Goal: Register for event/course

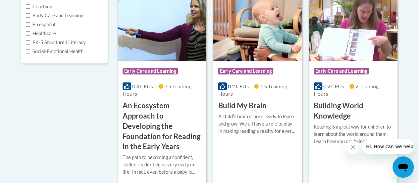
scroll to position [181, 0]
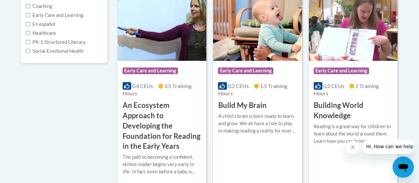
click at [160, 120] on h3 "An Ecosystem Approach to Developing the Foundation for Reading in the Early Yea…" at bounding box center [162, 125] width 79 height 51
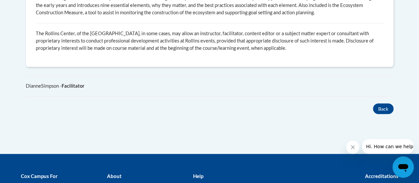
scroll to position [535, 0]
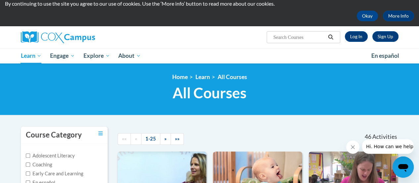
scroll to position [20, 0]
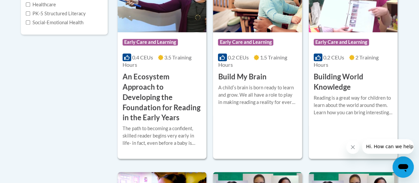
scroll to position [213, 0]
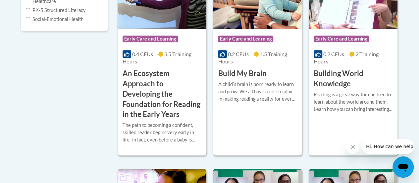
click at [146, 100] on h3 "An Ecosystem Approach to Developing the Foundation for Reading in the Early Yea…" at bounding box center [162, 93] width 79 height 51
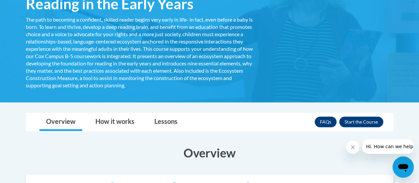
scroll to position [158, 0]
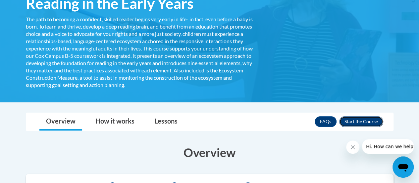
click at [366, 118] on button "Enroll" at bounding box center [361, 121] width 44 height 11
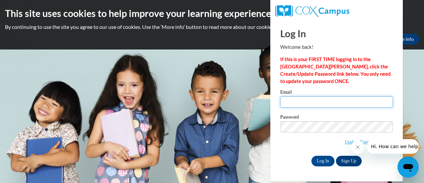
click at [305, 103] on input "Email" at bounding box center [336, 101] width 113 height 11
click at [282, 137] on span "Update/Forgot Password" at bounding box center [336, 135] width 113 height 28
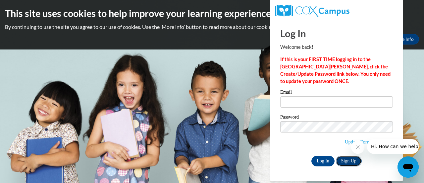
click at [351, 156] on link "Sign Up" at bounding box center [349, 160] width 26 height 11
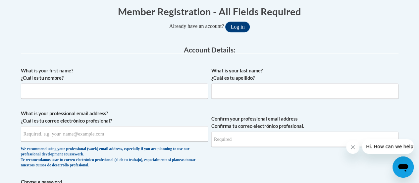
scroll to position [137, 0]
click at [185, 94] on input "What is your first name? ¿Cuál es tu nombre?" at bounding box center [114, 90] width 187 height 15
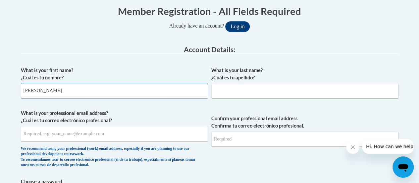
type input "Kristina"
type input "Wilson"
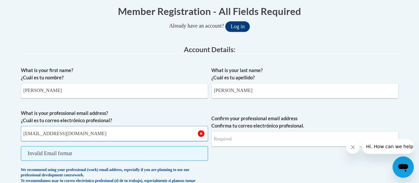
type input "Wilsonkrissied1990@icloud.com"
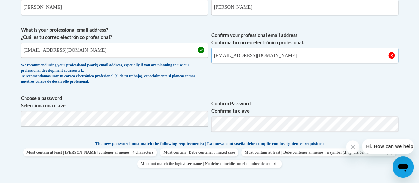
scroll to position [220, 0]
type input "Wilsonkrissied1990@icloud.com"
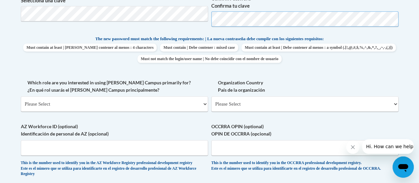
scroll to position [325, 0]
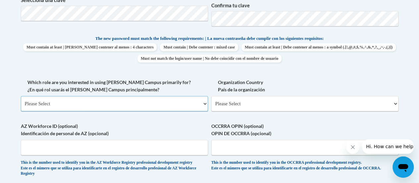
click at [134, 98] on select "Please Select College/University | Colegio/Universidad Community/Nonprofit Part…" at bounding box center [114, 103] width 187 height 15
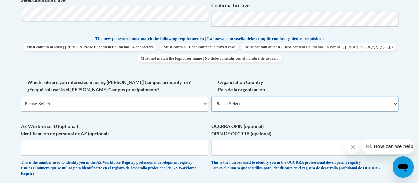
click at [272, 102] on select "Please Select United States | Estados Unidos Outside of the United States | Fue…" at bounding box center [305, 103] width 187 height 15
select select "ad49bcad-a171-4b2e-b99c-48b446064914"
click at [212, 96] on select "Please Select United States | Estados Unidos Outside of the United States | Fue…" at bounding box center [305, 103] width 187 height 15
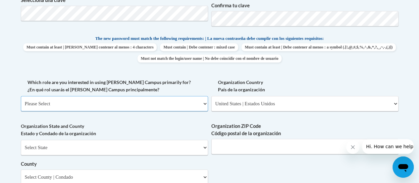
click at [192, 102] on select "Please Select College/University | Colegio/Universidad Community/Nonprofit Part…" at bounding box center [114, 103] width 187 height 15
select select "fbf2d438-af2f-41f8-98f1-81c410e29de3"
click at [21, 96] on select "Please Select College/University | Colegio/Universidad Community/Nonprofit Part…" at bounding box center [114, 103] width 187 height 15
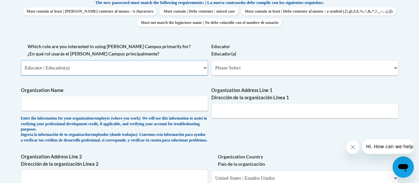
scroll to position [372, 0]
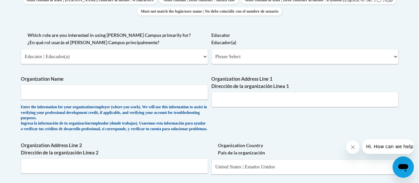
click at [142, 145] on div "What is your first name? ¿Cuál es tu nombre? Kristina What is your last name? ¿…" at bounding box center [210, 74] width 378 height 492
click at [143, 96] on input "Organization Name" at bounding box center [114, 91] width 187 height 15
type input "Kindercare"
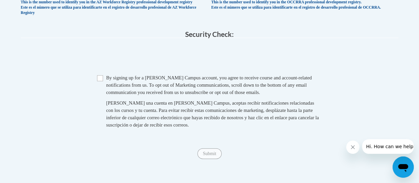
scroll to position [670, 0]
click at [101, 81] on input "Checkbox" at bounding box center [100, 78] width 6 height 6
checkbox input "true"
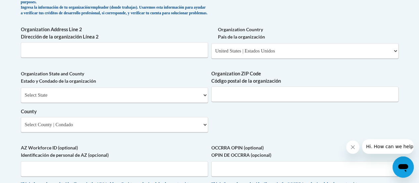
scroll to position [489, 0]
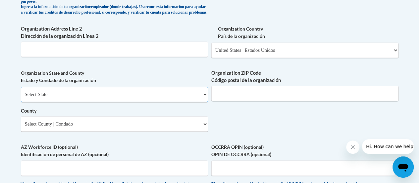
click at [159, 100] on select "Select State Alabama Alaska Arizona Arkansas California Colorado Connecticut De…" at bounding box center [114, 94] width 187 height 15
select select "Ohio"
click at [21, 91] on select "Select State Alabama Alaska Arizona Arkansas California Colorado Connecticut De…" at bounding box center [114, 94] width 187 height 15
click at [218, 101] on input "Organization ZIP Code Código postal de la organización" at bounding box center [305, 93] width 187 height 15
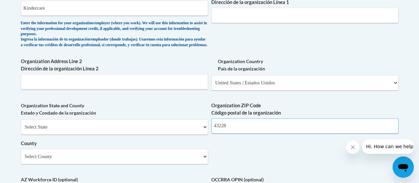
scroll to position [455, 0]
type input "43228"
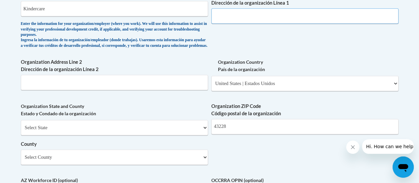
click at [244, 13] on input "Organization Address Line 1 Dirección de la organización Línea 1" at bounding box center [305, 15] width 187 height 15
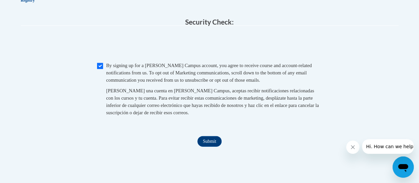
scroll to position [682, 0]
type input "550 fox ridge rd"
click at [205, 146] on input "Submit" at bounding box center [210, 141] width 24 height 11
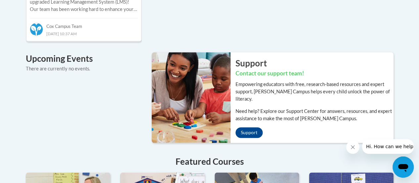
scroll to position [473, 0]
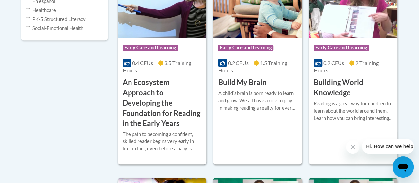
scroll to position [206, 0]
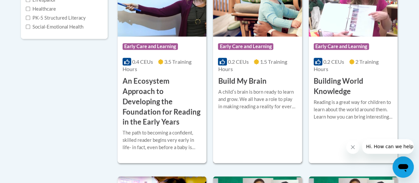
click at [232, 79] on h3 "Build My Brain" at bounding box center [242, 81] width 48 height 10
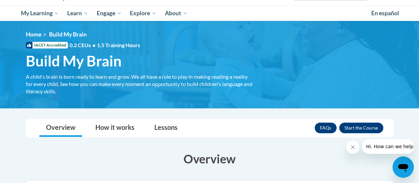
scroll to position [66, 0]
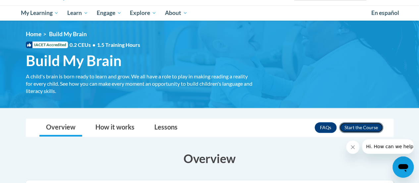
click at [362, 128] on button "Enroll" at bounding box center [361, 127] width 44 height 11
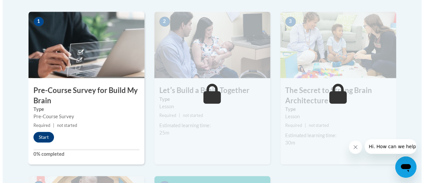
scroll to position [212, 0]
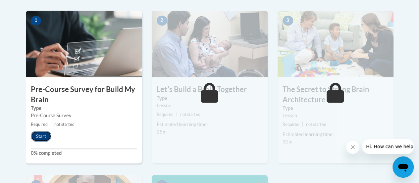
click at [40, 133] on button "Start" at bounding box center [41, 136] width 21 height 11
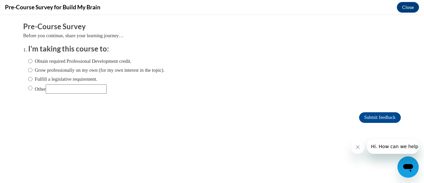
scroll to position [0, 0]
click at [28, 60] on input "Obtain required Professional Development credit." at bounding box center [30, 60] width 4 height 7
radio input "true"
click at [362, 118] on input "Submit feedback" at bounding box center [380, 117] width 42 height 11
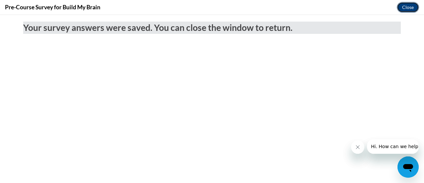
click at [409, 4] on button "Close" at bounding box center [408, 7] width 22 height 11
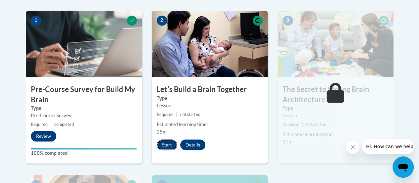
click at [166, 144] on button "Start" at bounding box center [167, 144] width 21 height 11
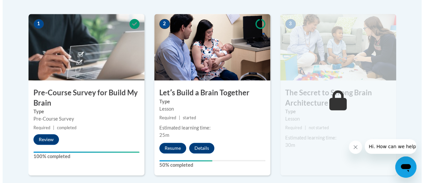
scroll to position [222, 0]
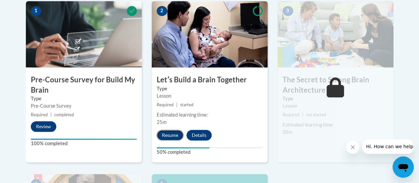
click at [168, 139] on button "Resume" at bounding box center [170, 135] width 27 height 11
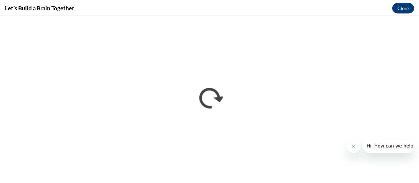
scroll to position [0, 0]
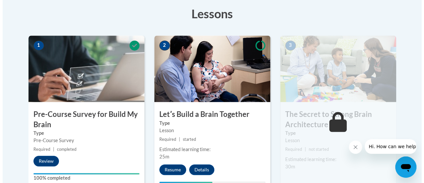
scroll to position [194, 0]
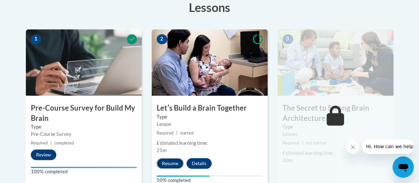
click at [166, 165] on button "Resume" at bounding box center [170, 163] width 27 height 11
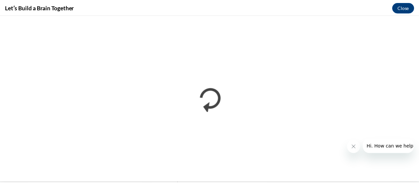
scroll to position [0, 0]
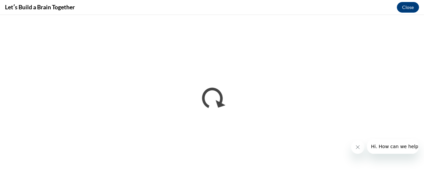
click at [354, 143] on button "Close message from company" at bounding box center [357, 146] width 13 height 13
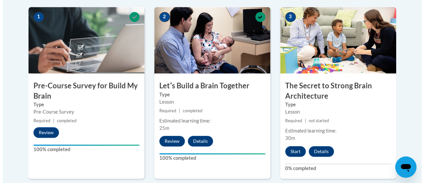
scroll to position [216, 0]
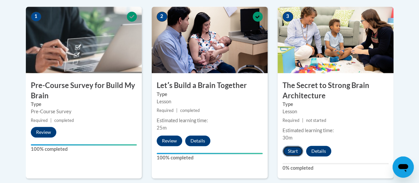
click at [297, 151] on button "Start" at bounding box center [293, 151] width 21 height 11
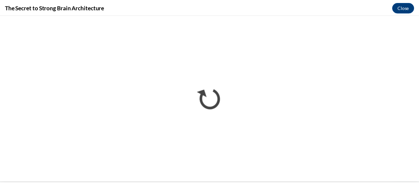
scroll to position [0, 0]
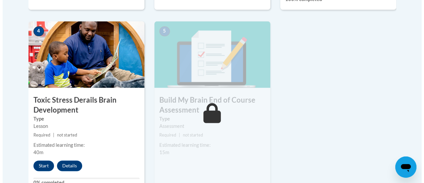
scroll to position [388, 0]
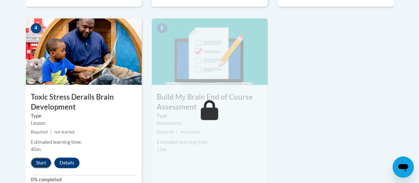
click at [42, 161] on button "Start" at bounding box center [41, 162] width 21 height 11
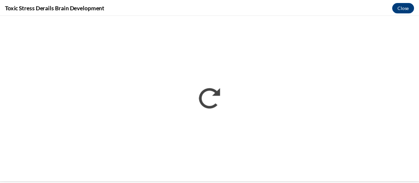
scroll to position [0, 0]
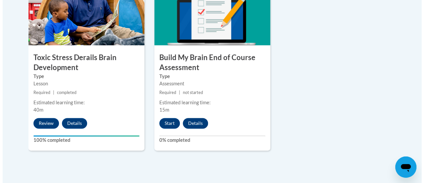
scroll to position [427, 0]
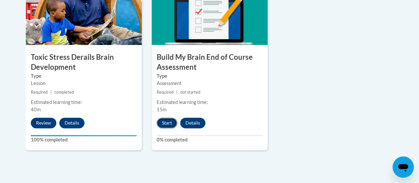
click at [162, 119] on button "Start" at bounding box center [167, 122] width 21 height 11
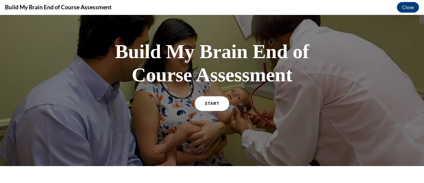
scroll to position [30, 0]
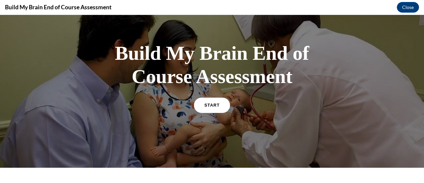
click at [208, 105] on span "START" at bounding box center [212, 104] width 15 height 5
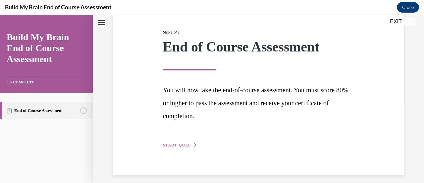
scroll to position [84, 0]
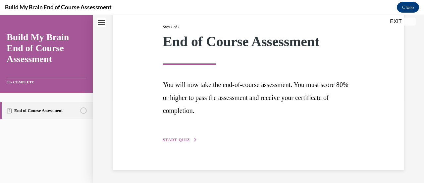
click at [179, 138] on span "START QUIZ" at bounding box center [176, 139] width 27 height 5
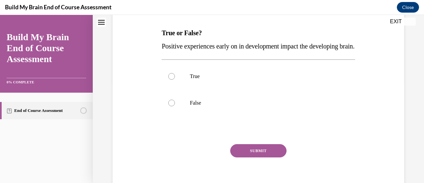
scroll to position [100, 0]
click at [187, 86] on label "True" at bounding box center [258, 76] width 193 height 27
click at [175, 79] on input "True" at bounding box center [171, 76] width 7 height 7
radio input "true"
click at [269, 157] on button "SUBMIT" at bounding box center [258, 150] width 56 height 13
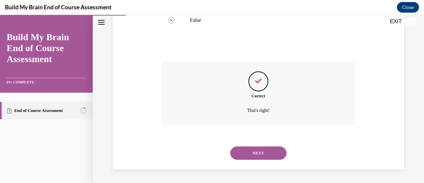
scroll to position [196, 0]
click at [258, 150] on button "NEXT" at bounding box center [258, 152] width 56 height 13
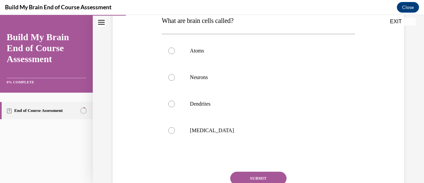
scroll to position [113, 0]
click at [202, 80] on label "Neurons" at bounding box center [258, 77] width 193 height 27
click at [175, 80] on input "Neurons" at bounding box center [171, 77] width 7 height 7
radio input "true"
click at [253, 177] on button "SUBMIT" at bounding box center [258, 177] width 56 height 13
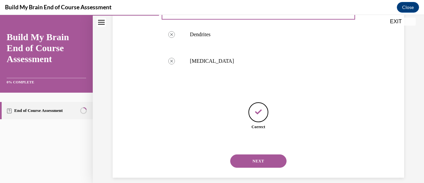
scroll to position [189, 0]
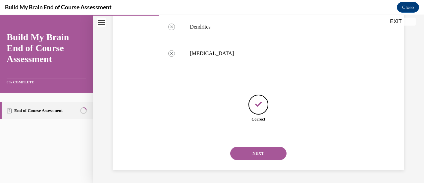
click at [255, 150] on button "NEXT" at bounding box center [258, 153] width 56 height 13
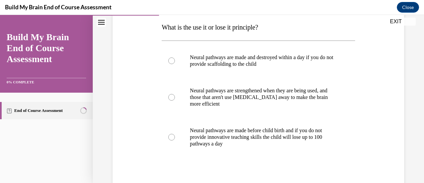
scroll to position [106, 0]
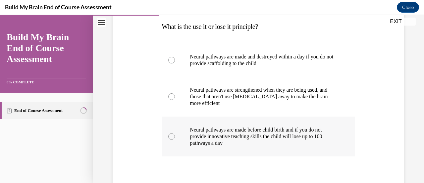
click at [235, 134] on p "Neural pathways are made before child birth and if you do not provide innovativ…" at bounding box center [264, 136] width 149 height 20
click at [175, 134] on input "Neural pathways are made before child birth and if you do not provide innovativ…" at bounding box center [171, 136] width 7 height 7
radio input "true"
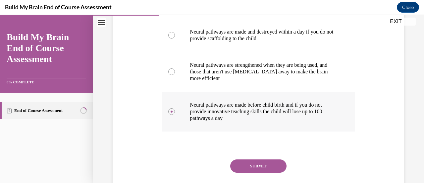
scroll to position [132, 0]
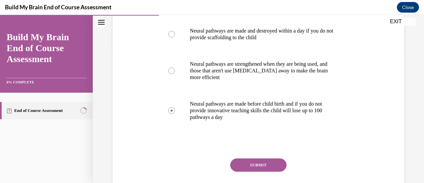
click at [251, 160] on button "SUBMIT" at bounding box center [258, 164] width 56 height 13
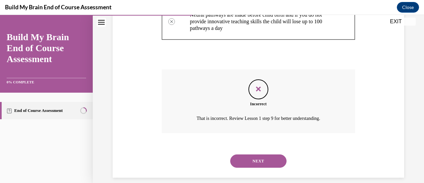
scroll to position [221, 0]
click at [251, 160] on button "NEXT" at bounding box center [258, 160] width 56 height 13
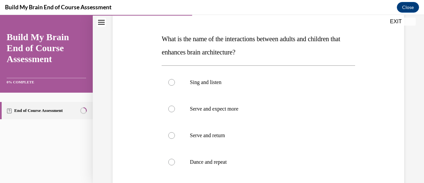
scroll to position [101, 0]
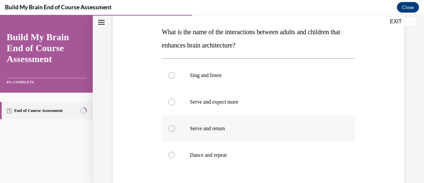
click at [231, 130] on p "Serve and return" at bounding box center [264, 128] width 149 height 7
click at [175, 130] on input "Serve and return" at bounding box center [171, 128] width 7 height 7
radio input "true"
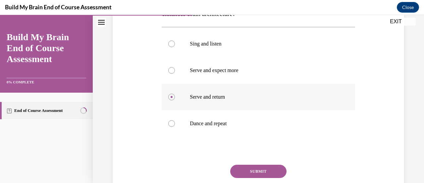
scroll to position [133, 0]
click at [255, 175] on button "SUBMIT" at bounding box center [258, 170] width 56 height 13
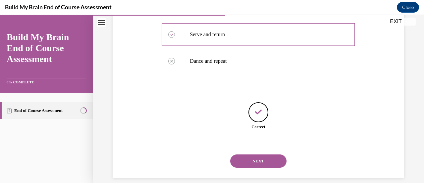
scroll to position [203, 0]
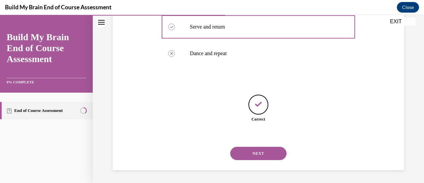
click at [261, 151] on button "NEXT" at bounding box center [258, 153] width 56 height 13
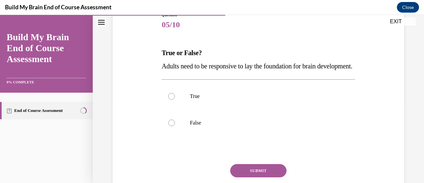
scroll to position [81, 0]
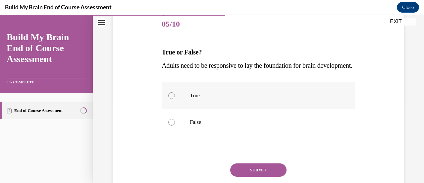
click at [200, 109] on label "True" at bounding box center [258, 95] width 193 height 27
click at [175, 99] on input "True" at bounding box center [171, 95] width 7 height 7
radio input "true"
click at [252, 176] on button "SUBMIT" at bounding box center [258, 169] width 56 height 13
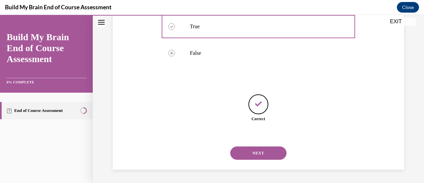
scroll to position [163, 0]
click at [257, 154] on button "NEXT" at bounding box center [258, 152] width 56 height 13
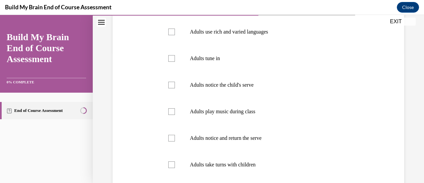
scroll to position [132, 0]
click at [267, 35] on label "Adults use rich and varied languages" at bounding box center [258, 31] width 193 height 27
click at [175, 34] on input "Adults use rich and varied languages" at bounding box center [171, 31] width 7 height 7
checkbox input "true"
click at [245, 84] on p "Adults notice the child's serve" at bounding box center [264, 84] width 149 height 7
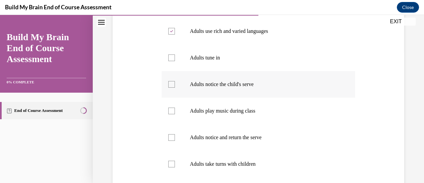
click at [175, 84] on input "Adults notice the child's serve" at bounding box center [171, 84] width 7 height 7
checkbox input "true"
click at [229, 134] on p "Adults notice and return the serve" at bounding box center [264, 137] width 149 height 7
click at [175, 134] on input "Adults notice and return the serve" at bounding box center [171, 137] width 7 height 7
checkbox input "true"
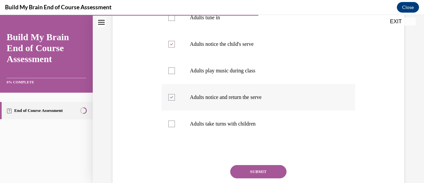
scroll to position [173, 0]
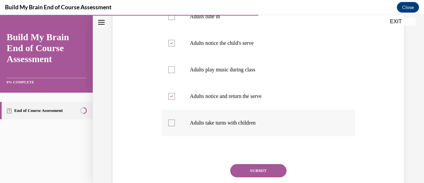
click at [231, 130] on label "Adults take turns with children" at bounding box center [258, 122] width 193 height 27
click at [175, 126] on input "Adults take turns with children" at bounding box center [171, 122] width 7 height 7
checkbox input "true"
click at [256, 172] on button "SUBMIT" at bounding box center [258, 170] width 56 height 13
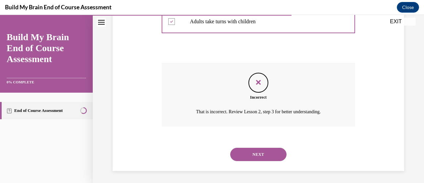
scroll to position [275, 0]
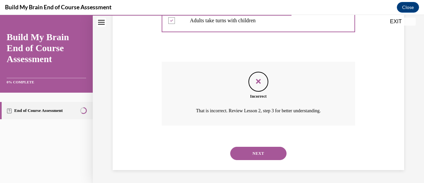
click at [255, 155] on button "NEXT" at bounding box center [258, 153] width 56 height 13
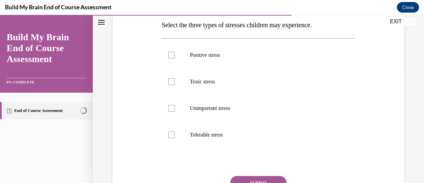
scroll to position [108, 0]
click at [216, 60] on label "Positive stress" at bounding box center [258, 54] width 193 height 27
click at [175, 58] on input "Positive stress" at bounding box center [171, 54] width 7 height 7
checkbox input "true"
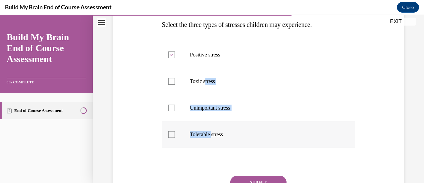
drag, startPoint x: 204, startPoint y: 82, endPoint x: 212, endPoint y: 142, distance: 60.6
click at [212, 142] on ul "Positive stress Toxic stress Unimportant stress Tolerable stress" at bounding box center [258, 94] width 193 height 106
click at [212, 142] on label "Tolerable stress" at bounding box center [258, 134] width 193 height 27
click at [175, 138] on input "Tolerable stress" at bounding box center [171, 134] width 7 height 7
checkbox input "true"
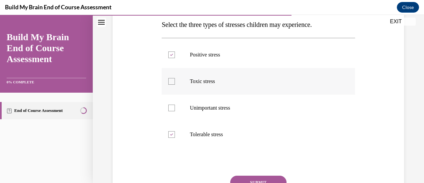
click at [200, 79] on p "Toxic stress" at bounding box center [264, 81] width 149 height 7
click at [175, 79] on input "Toxic stress" at bounding box center [171, 81] width 7 height 7
checkbox input "true"
click at [255, 179] on button "SUBMIT" at bounding box center [258, 181] width 56 height 13
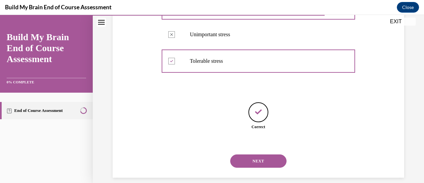
scroll to position [189, 0]
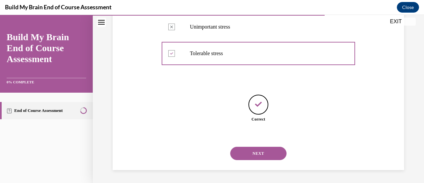
click at [255, 151] on button "NEXT" at bounding box center [258, 153] width 56 height 13
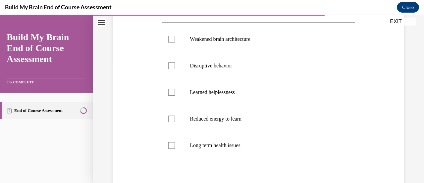
scroll to position [124, 0]
click at [243, 49] on label "Weakened brain architecture" at bounding box center [258, 39] width 193 height 27
click at [175, 42] on input "Weakened brain architecture" at bounding box center [171, 38] width 7 height 7
checkbox input "true"
click at [223, 64] on p "Disruptive behavior" at bounding box center [264, 65] width 149 height 7
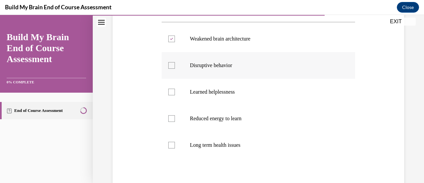
click at [175, 64] on input "Disruptive behavior" at bounding box center [171, 65] width 7 height 7
checkbox input "true"
click at [229, 120] on p "Reduced energy to learn" at bounding box center [264, 118] width 149 height 7
click at [175, 120] on input "Reduced energy to learn" at bounding box center [171, 118] width 7 height 7
checkbox input "true"
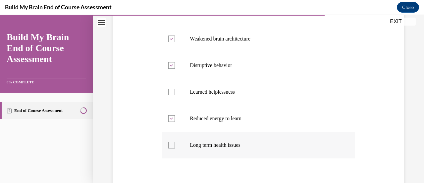
click at [224, 144] on p "Long term health issues" at bounding box center [264, 145] width 149 height 7
click at [175, 144] on input "Long term health issues" at bounding box center [171, 145] width 7 height 7
checkbox input "true"
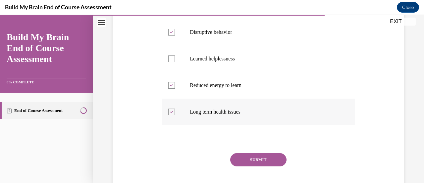
scroll to position [159, 0]
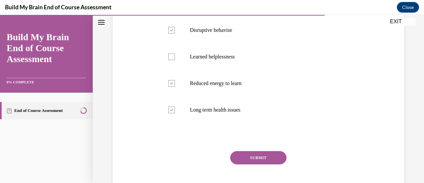
click at [252, 157] on button "SUBMIT" at bounding box center [258, 157] width 56 height 13
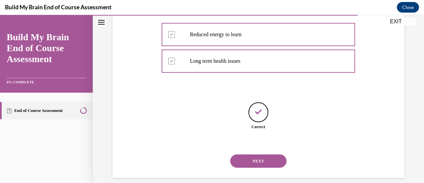
scroll to position [216, 0]
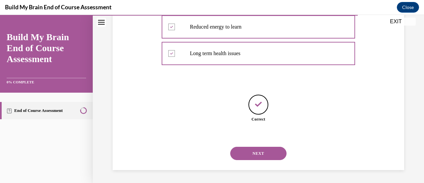
click at [252, 157] on button "NEXT" at bounding box center [258, 153] width 56 height 13
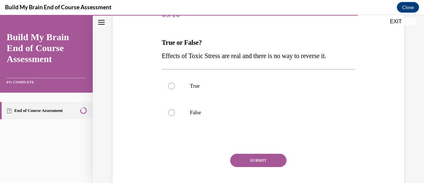
scroll to position [92, 0]
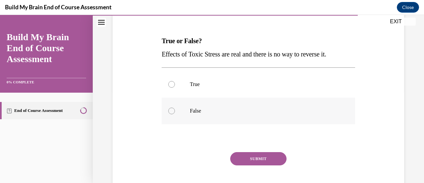
click at [189, 121] on label "False" at bounding box center [258, 110] width 193 height 27
click at [175, 114] on input "False" at bounding box center [171, 110] width 7 height 7
radio input "true"
click at [259, 155] on button "SUBMIT" at bounding box center [258, 158] width 56 height 13
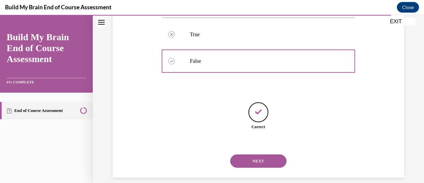
scroll to position [150, 0]
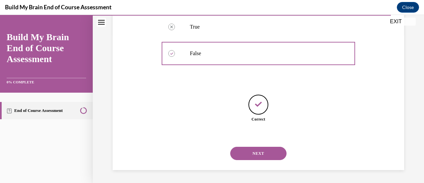
click at [259, 155] on button "NEXT" at bounding box center [258, 153] width 56 height 13
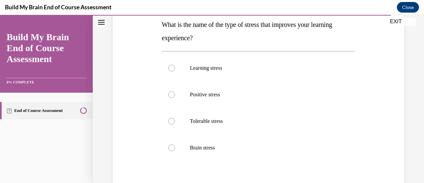
scroll to position [113, 0]
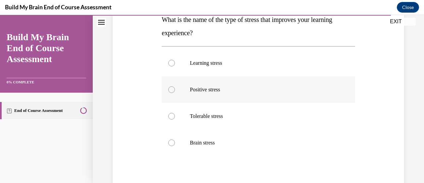
click at [215, 89] on p "Positive stress" at bounding box center [264, 89] width 149 height 7
click at [175, 89] on input "Positive stress" at bounding box center [171, 89] width 7 height 7
radio input "true"
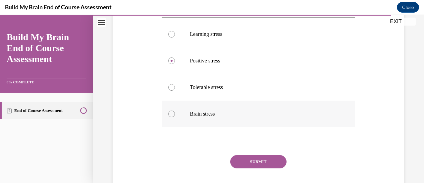
scroll to position [148, 0]
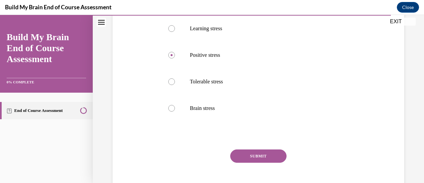
click at [266, 151] on button "SUBMIT" at bounding box center [258, 155] width 56 height 13
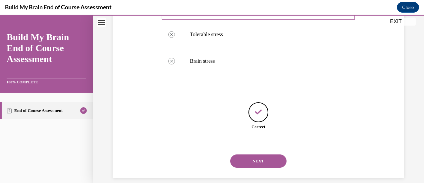
scroll to position [203, 0]
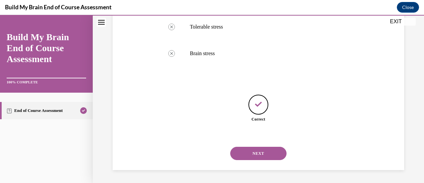
click at [266, 151] on button "NEXT" at bounding box center [258, 153] width 56 height 13
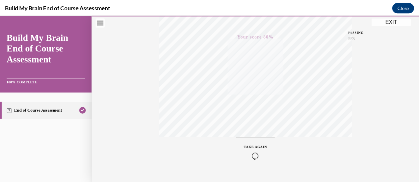
scroll to position [172, 0]
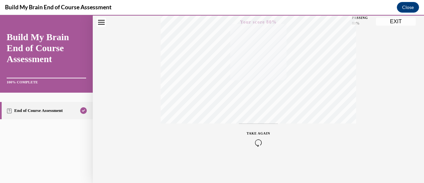
click at [398, 20] on button "EXIT" at bounding box center [396, 22] width 40 height 8
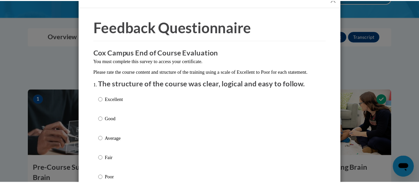
scroll to position [0, 0]
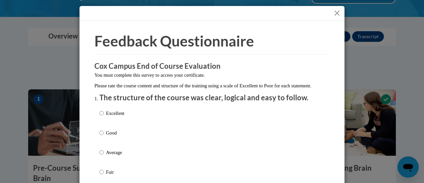
click at [333, 11] on button "Close" at bounding box center [337, 13] width 8 height 8
